Goal: Task Accomplishment & Management: Use online tool/utility

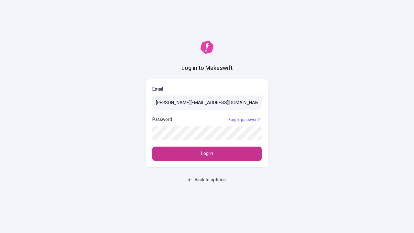
click at [207, 154] on span "Log in" at bounding box center [207, 153] width 12 height 7
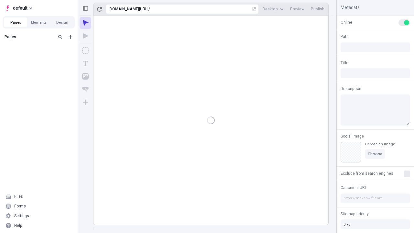
type input "/deep-link-soluta"
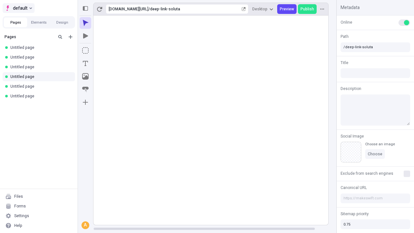
click at [18, 8] on span "default" at bounding box center [20, 8] width 15 height 8
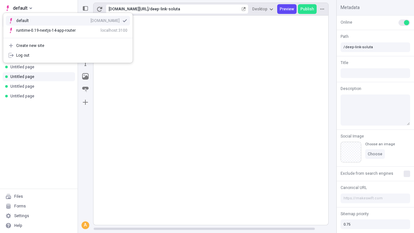
click at [68, 46] on div "Create new site" at bounding box center [71, 45] width 111 height 5
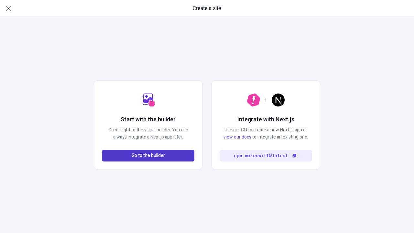
click at [148, 155] on span "Go to the builder" at bounding box center [148, 155] width 33 height 7
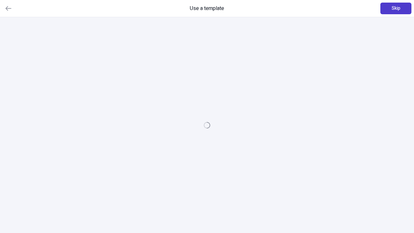
click at [396, 8] on span "Skip" at bounding box center [395, 8] width 9 height 7
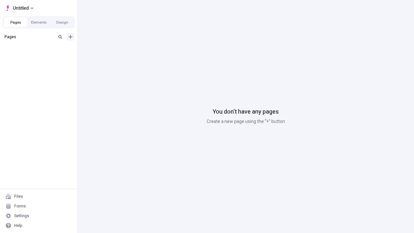
click at [70, 37] on icon "Add new" at bounding box center [71, 37] width 4 height 4
click at [105, 50] on span "Blank page" at bounding box center [109, 50] width 40 height 5
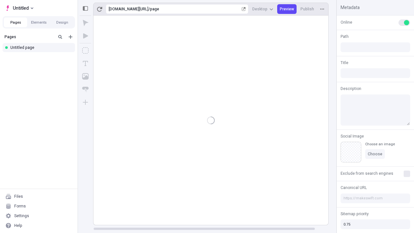
type input "/page"
click at [85, 50] on icon "Box" at bounding box center [85, 50] width 6 height 6
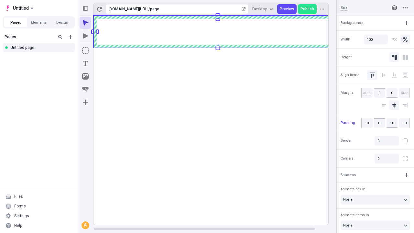
click at [85, 76] on icon "Image" at bounding box center [85, 76] width 6 height 6
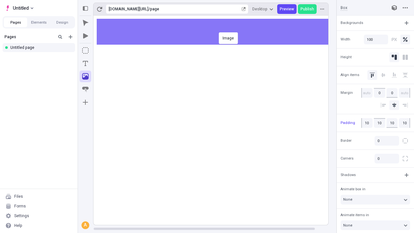
click at [217, 32] on div "Image" at bounding box center [207, 116] width 414 height 233
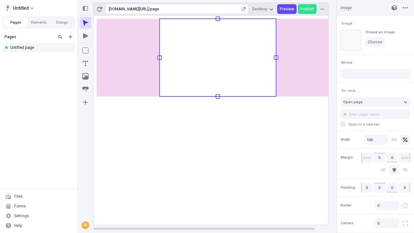
click at [85, 63] on icon "Text" at bounding box center [85, 63] width 5 height 5
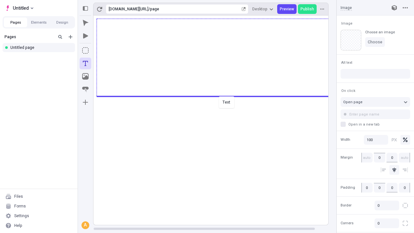
click at [217, 96] on div "Text" at bounding box center [207, 116] width 414 height 233
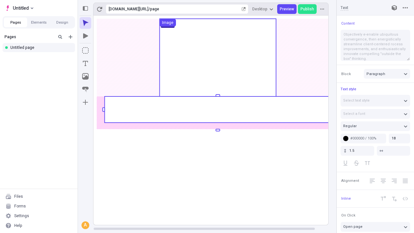
click at [217, 109] on rect at bounding box center [217, 109] width 226 height 26
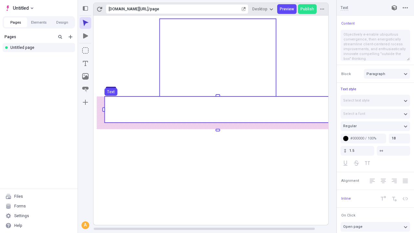
click at [217, 109] on use at bounding box center [217, 109] width 226 height 26
click at [217, 109] on rect at bounding box center [217, 120] width 249 height 209
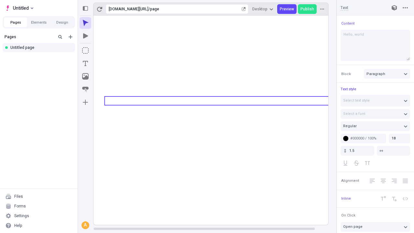
type textarea "Hello, world!"
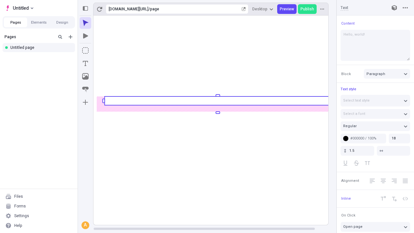
click at [85, 76] on icon "Image" at bounding box center [85, 76] width 6 height 6
click div "Image"
